Goal: Task Accomplishment & Management: Use online tool/utility

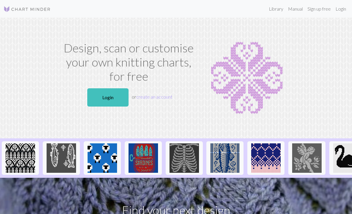
click at [113, 98] on link "Login" at bounding box center [107, 97] width 41 height 18
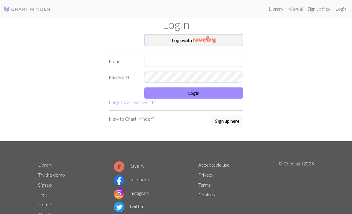
click at [226, 41] on button "Login with" at bounding box center [193, 40] width 99 height 12
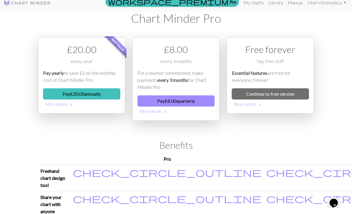
scroll to position [9, 0]
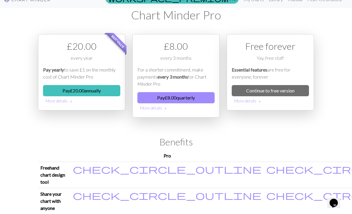
click at [297, 89] on link "Continue to free version" at bounding box center [269, 90] width 77 height 11
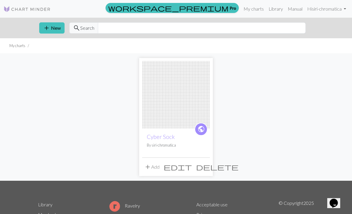
click at [53, 32] on button "add New" at bounding box center [51, 27] width 25 height 11
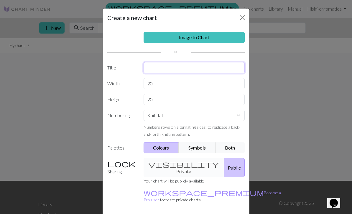
click at [198, 68] on input "text" at bounding box center [193, 67] width 101 height 11
type input "Cyber sock colorswork"
click at [188, 83] on input "20" at bounding box center [193, 83] width 101 height 11
click at [214, 82] on input "20" at bounding box center [193, 83] width 101 height 11
type input "2"
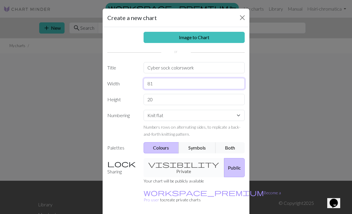
type input "81"
click at [165, 98] on input "20" at bounding box center [193, 99] width 101 height 11
type input "2"
type input "35"
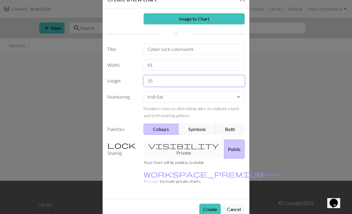
scroll to position [18, 0]
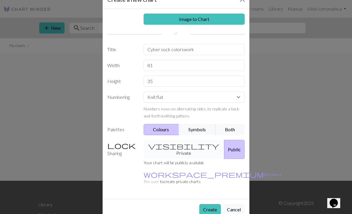
click at [213, 204] on button "Create" at bounding box center [209, 209] width 21 height 11
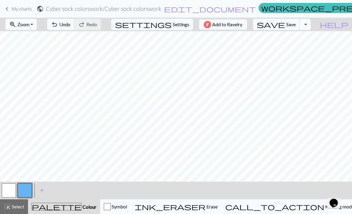
click at [25, 194] on button "button" at bounding box center [25, 190] width 14 height 14
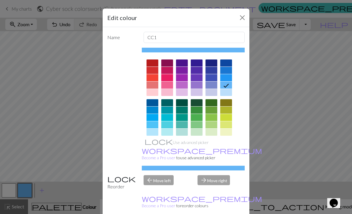
click at [214, 66] on div at bounding box center [211, 62] width 12 height 7
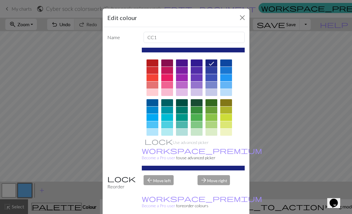
click at [64, 192] on div "Edit colour Name CC1 Use advanced picker workspace_premium Become a Pro user to…" at bounding box center [176, 107] width 352 height 214
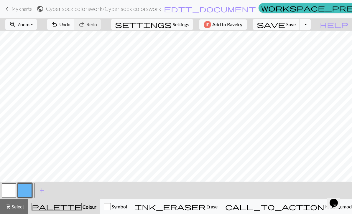
click at [21, 193] on button "button" at bounding box center [25, 190] width 14 height 14
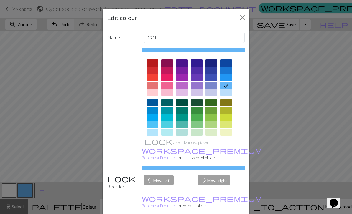
click at [214, 63] on div at bounding box center [211, 62] width 12 height 7
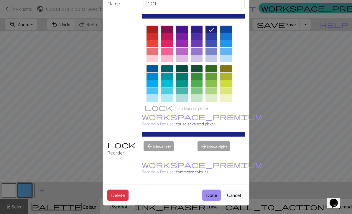
scroll to position [34, 0]
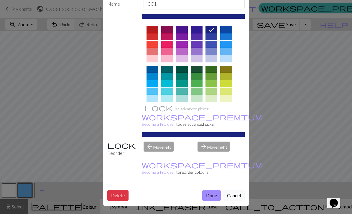
click at [215, 193] on button "Done" at bounding box center [211, 195] width 19 height 11
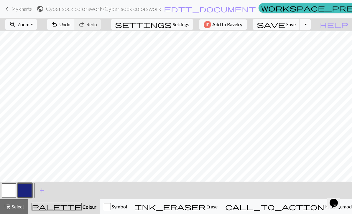
click at [41, 191] on span "add" at bounding box center [41, 190] width 7 height 8
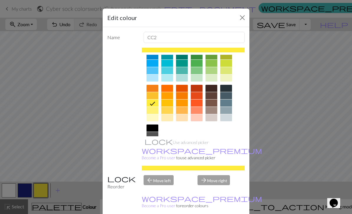
scroll to position [57, 0]
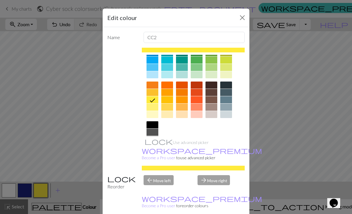
click at [156, 115] on div at bounding box center [152, 114] width 12 height 7
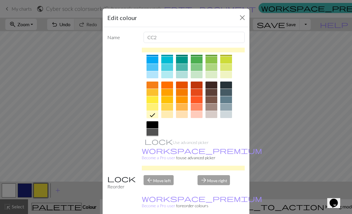
click at [169, 116] on div at bounding box center [167, 114] width 12 height 7
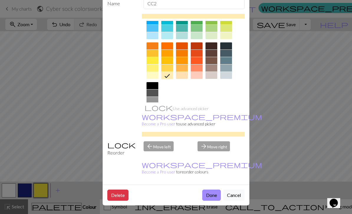
scroll to position [34, 0]
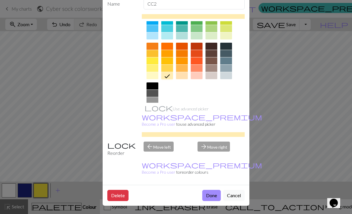
click at [210, 194] on button "Done" at bounding box center [211, 195] width 19 height 11
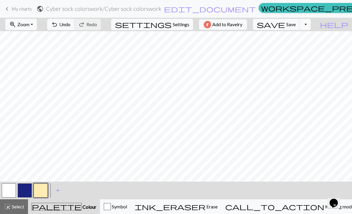
click at [27, 191] on button "button" at bounding box center [25, 190] width 14 height 14
click at [42, 190] on button "button" at bounding box center [41, 190] width 14 height 14
click at [180, 24] on span "Settings" at bounding box center [181, 24] width 16 height 7
select select "aran"
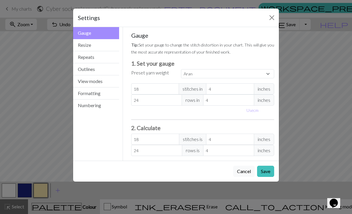
click at [102, 44] on button "Resize" at bounding box center [96, 45] width 46 height 12
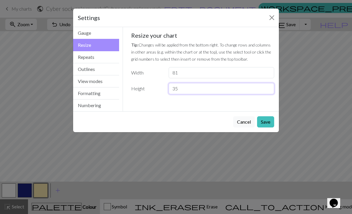
click at [198, 91] on input "35" at bounding box center [220, 88] width 105 height 11
type input "3"
type input "50"
click at [266, 120] on button "Save" at bounding box center [265, 121] width 17 height 11
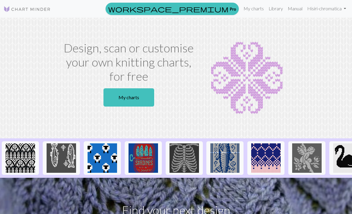
click at [145, 99] on link "My charts" at bounding box center [128, 97] width 51 height 18
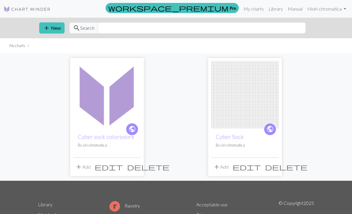
click at [121, 105] on img at bounding box center [107, 95] width 68 height 68
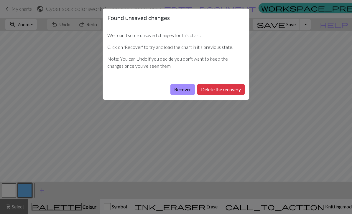
click at [226, 89] on button "Delete the recovery" at bounding box center [220, 89] width 47 height 11
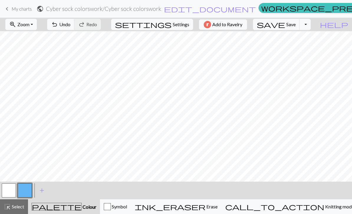
scroll to position [23, 3]
click at [9, 193] on button "button" at bounding box center [9, 190] width 14 height 14
click at [173, 28] on span "Settings" at bounding box center [181, 24] width 16 height 7
select select "aran"
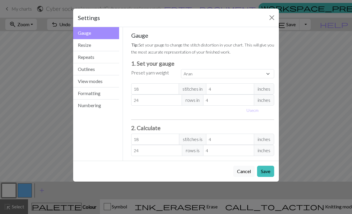
click at [102, 47] on button "Resize" at bounding box center [96, 45] width 46 height 12
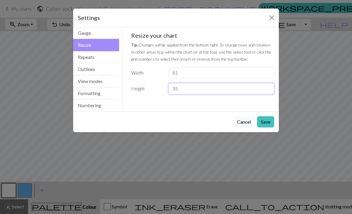
click at [202, 89] on input "35" at bounding box center [220, 88] width 105 height 11
type input "3"
type input "50"
click at [266, 119] on button "Save" at bounding box center [265, 121] width 17 height 11
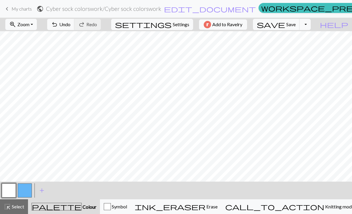
click at [12, 190] on button "button" at bounding box center [9, 190] width 14 height 14
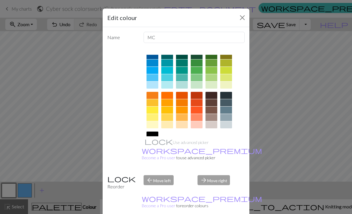
scroll to position [53, 0]
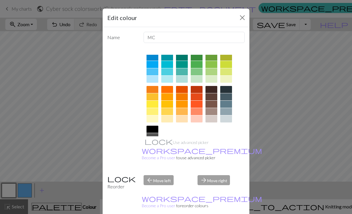
click at [170, 121] on div at bounding box center [167, 118] width 12 height 7
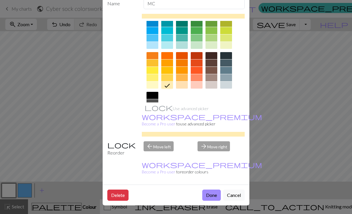
scroll to position [34, 0]
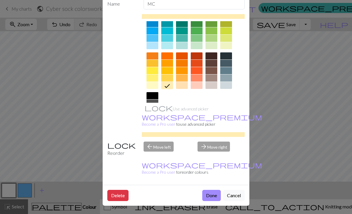
click at [213, 195] on button "Done" at bounding box center [211, 195] width 19 height 11
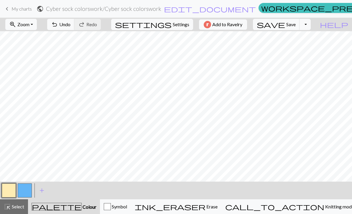
click at [26, 192] on button "button" at bounding box center [25, 190] width 14 height 14
click at [27, 190] on button "button" at bounding box center [25, 190] width 14 height 14
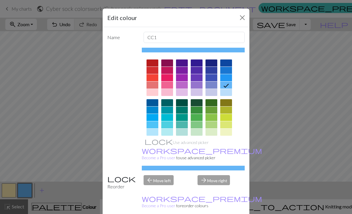
click at [210, 65] on div at bounding box center [211, 62] width 12 height 7
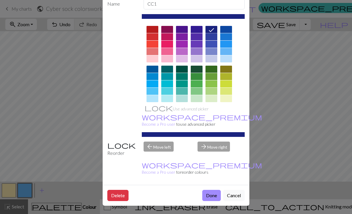
click at [210, 195] on button "Done" at bounding box center [211, 195] width 19 height 11
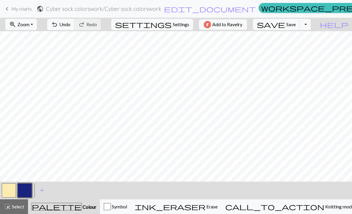
click at [43, 189] on span "add" at bounding box center [41, 190] width 7 height 8
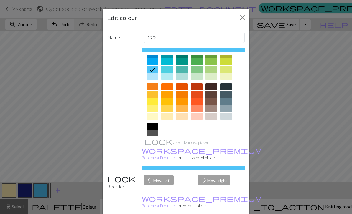
scroll to position [60, 0]
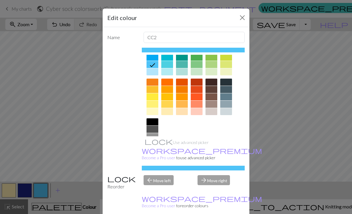
click at [154, 153] on div at bounding box center [152, 151] width 12 height 7
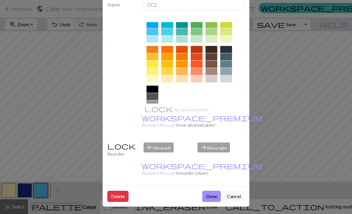
scroll to position [33, 0]
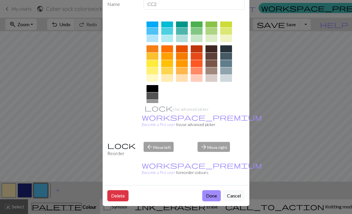
click at [215, 197] on button "Done" at bounding box center [211, 195] width 19 height 11
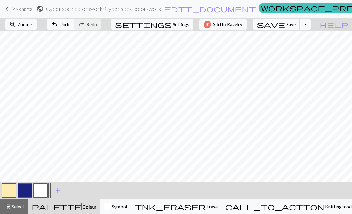
click at [29, 192] on button "button" at bounding box center [25, 190] width 14 height 14
click at [9, 193] on button "button" at bounding box center [9, 190] width 14 height 14
click at [10, 194] on button "button" at bounding box center [9, 190] width 14 height 14
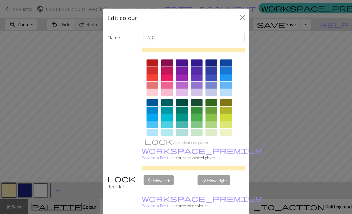
click at [209, 64] on div at bounding box center [211, 62] width 12 height 7
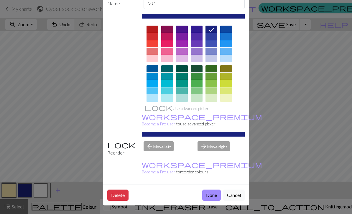
scroll to position [34, 0]
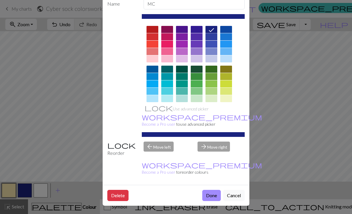
click at [215, 196] on button "Done" at bounding box center [211, 195] width 19 height 11
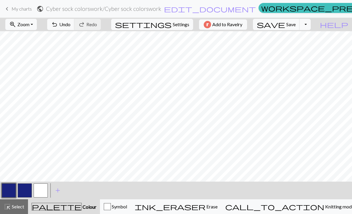
click at [24, 192] on button "button" at bounding box center [25, 190] width 14 height 14
click at [28, 192] on button "button" at bounding box center [25, 190] width 14 height 14
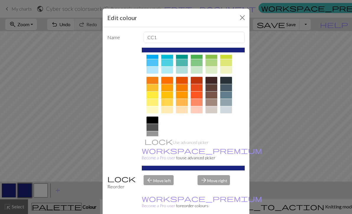
scroll to position [62, 0]
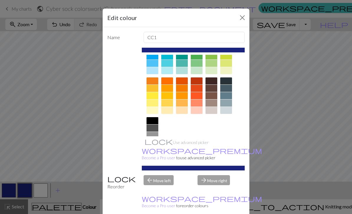
click at [170, 112] on div at bounding box center [167, 110] width 12 height 7
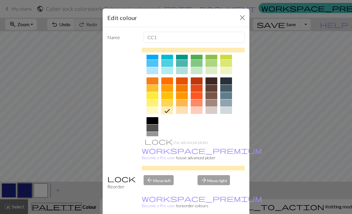
click at [218, 190] on div "arrow_forward Move right" at bounding box center [221, 182] width 54 height 15
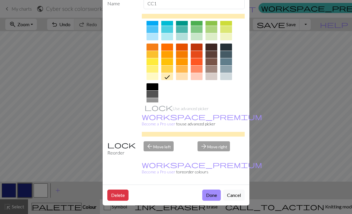
scroll to position [34, 0]
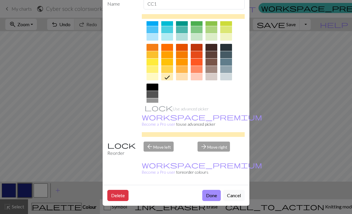
click at [212, 195] on button "Done" at bounding box center [211, 195] width 19 height 11
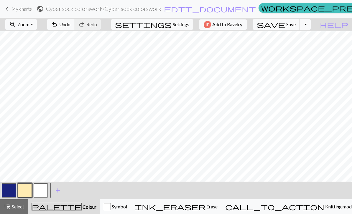
click at [11, 190] on button "button" at bounding box center [9, 190] width 14 height 14
click at [30, 187] on button "button" at bounding box center [25, 190] width 14 height 14
click at [12, 190] on button "button" at bounding box center [9, 190] width 14 height 14
click at [27, 190] on button "button" at bounding box center [25, 190] width 14 height 14
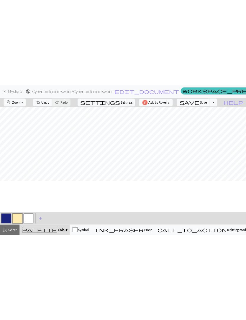
scroll to position [0, 0]
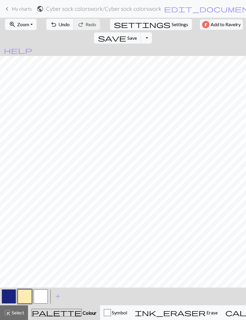
click at [11, 214] on button "button" at bounding box center [9, 296] width 14 height 14
click at [24, 214] on button "button" at bounding box center [25, 296] width 14 height 14
click at [10, 214] on button "button" at bounding box center [9, 296] width 14 height 14
click at [25, 214] on button "button" at bounding box center [25, 296] width 14 height 14
click at [10, 214] on button "button" at bounding box center [9, 296] width 14 height 14
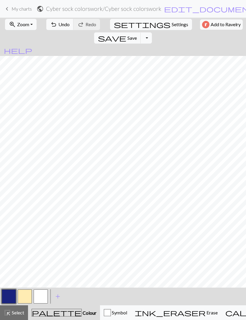
click at [11, 214] on button "button" at bounding box center [9, 296] width 14 height 14
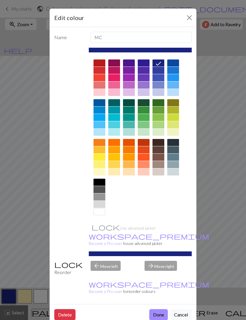
click at [188, 14] on button "Close" at bounding box center [188, 17] width 9 height 9
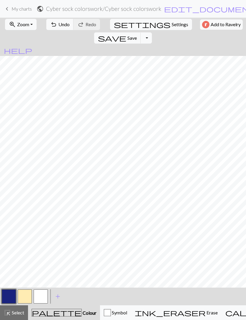
click at [24, 214] on button "button" at bounding box center [25, 296] width 14 height 14
click at [9, 214] on button "button" at bounding box center [9, 296] width 14 height 14
click at [28, 214] on button "button" at bounding box center [25, 296] width 14 height 14
